Goal: Subscribe to service/newsletter

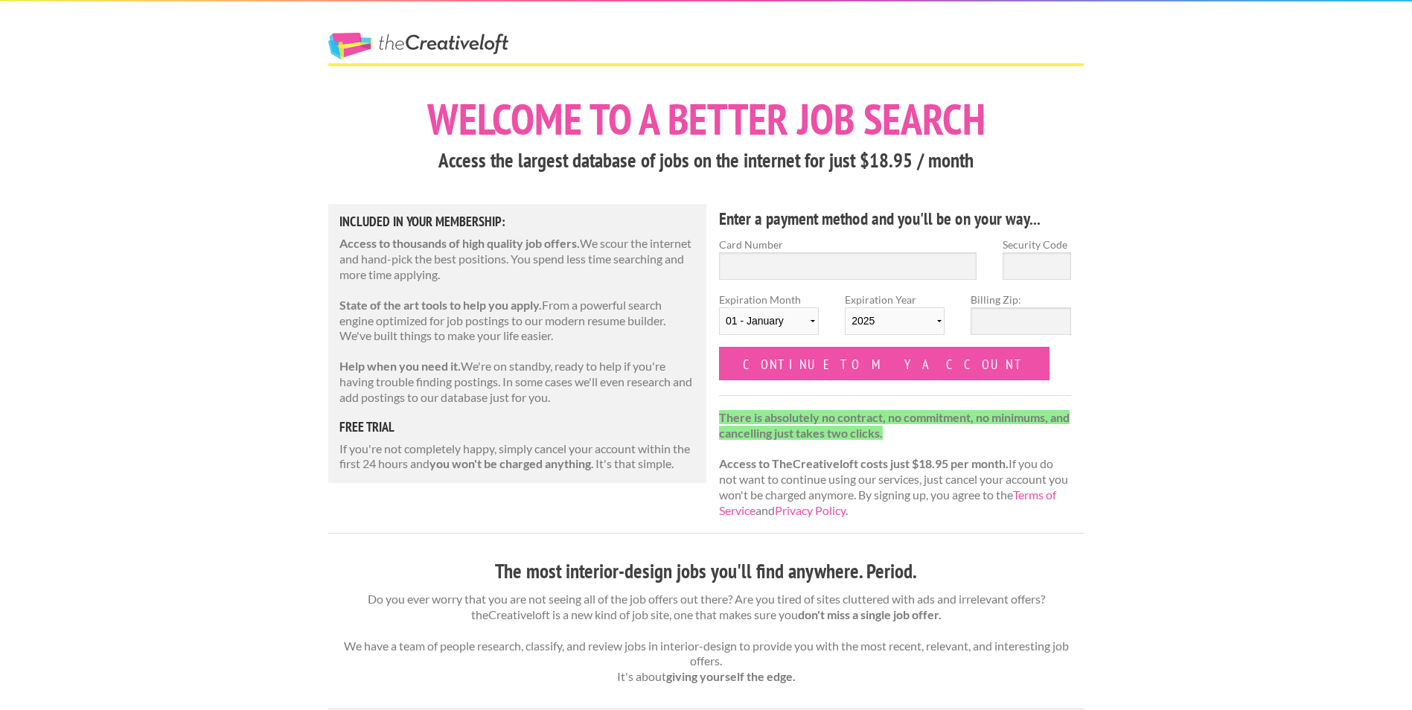
click at [779, 223] on h4 "Enter a payment method and you'll be on your way..." at bounding box center [895, 219] width 352 height 24
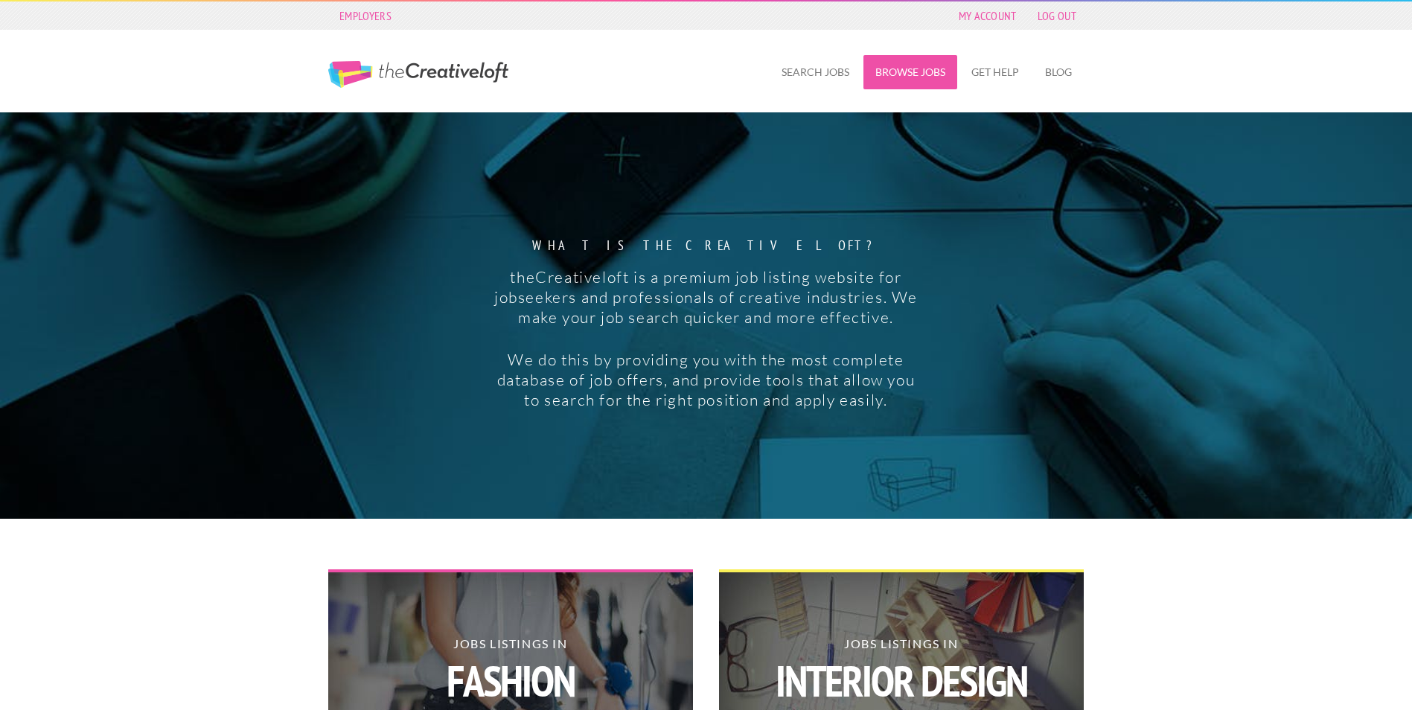
click at [901, 65] on link "Browse Jobs" at bounding box center [910, 72] width 94 height 34
